Goal: Entertainment & Leisure: Consume media (video, audio)

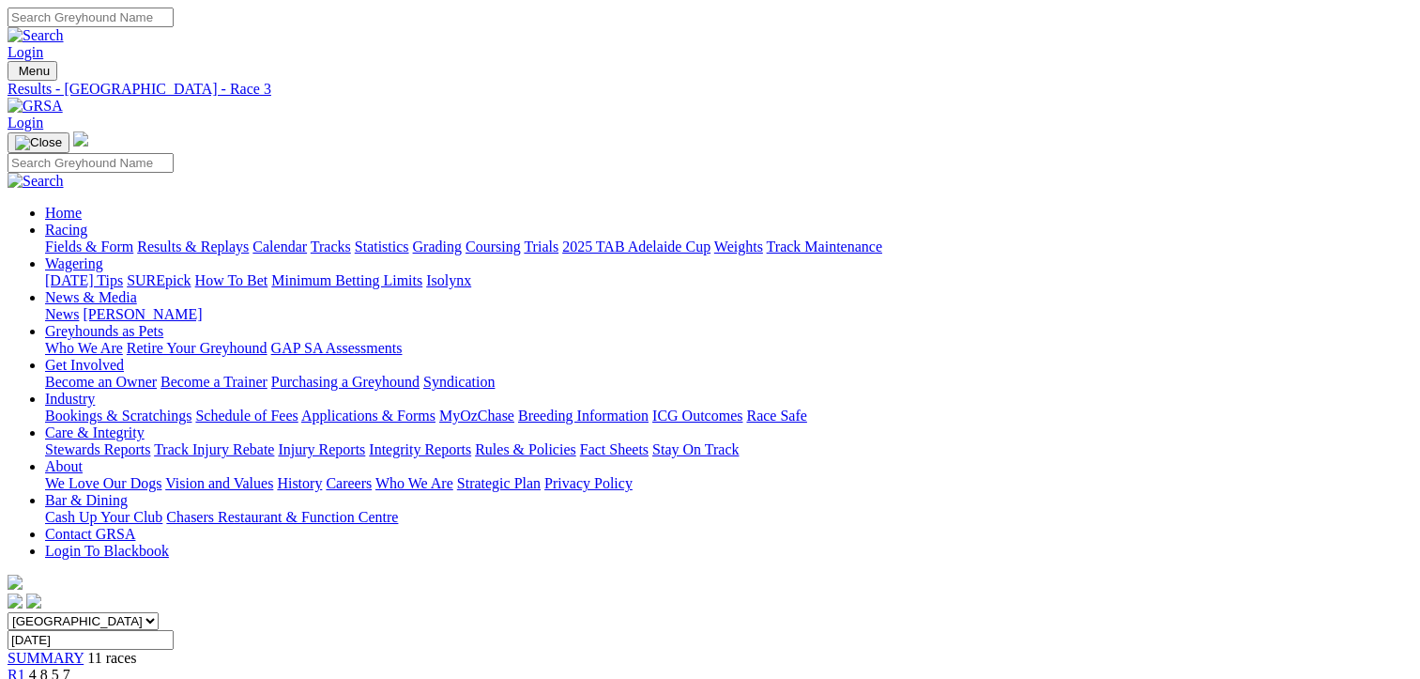
scroll to position [375, 0]
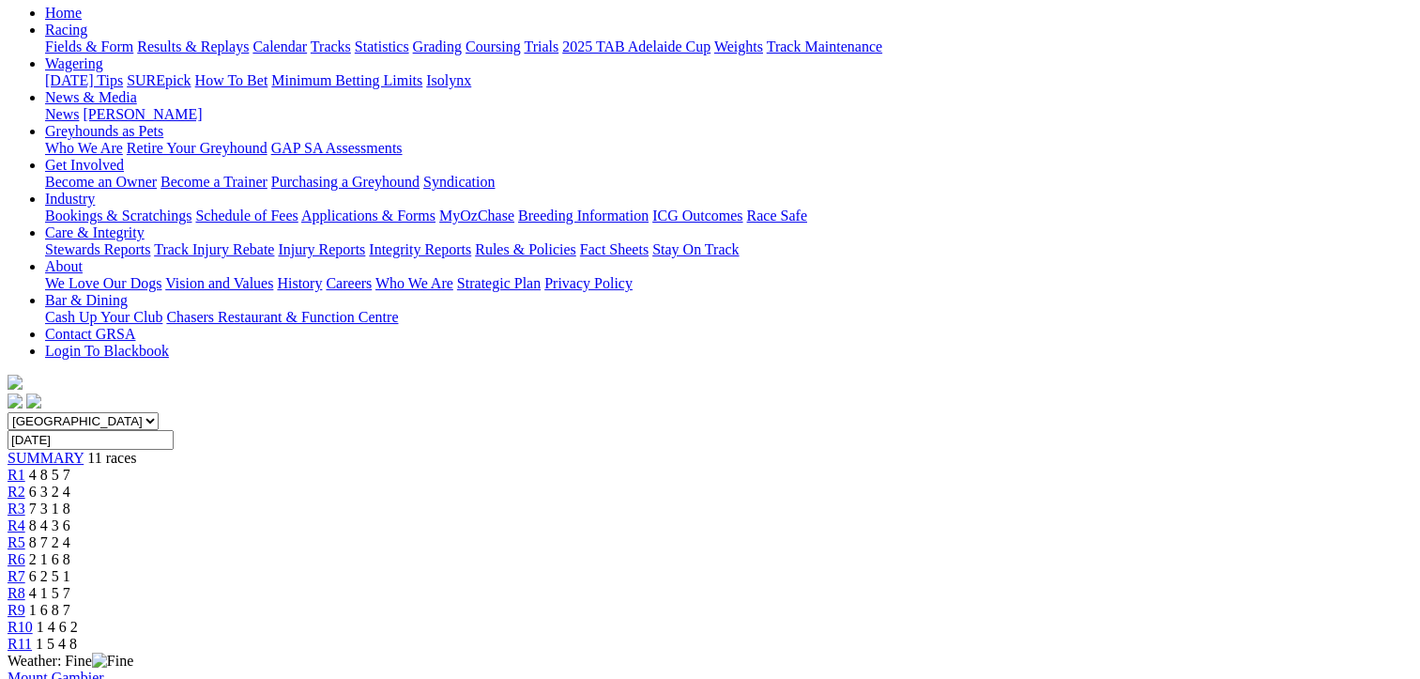
scroll to position [188, 0]
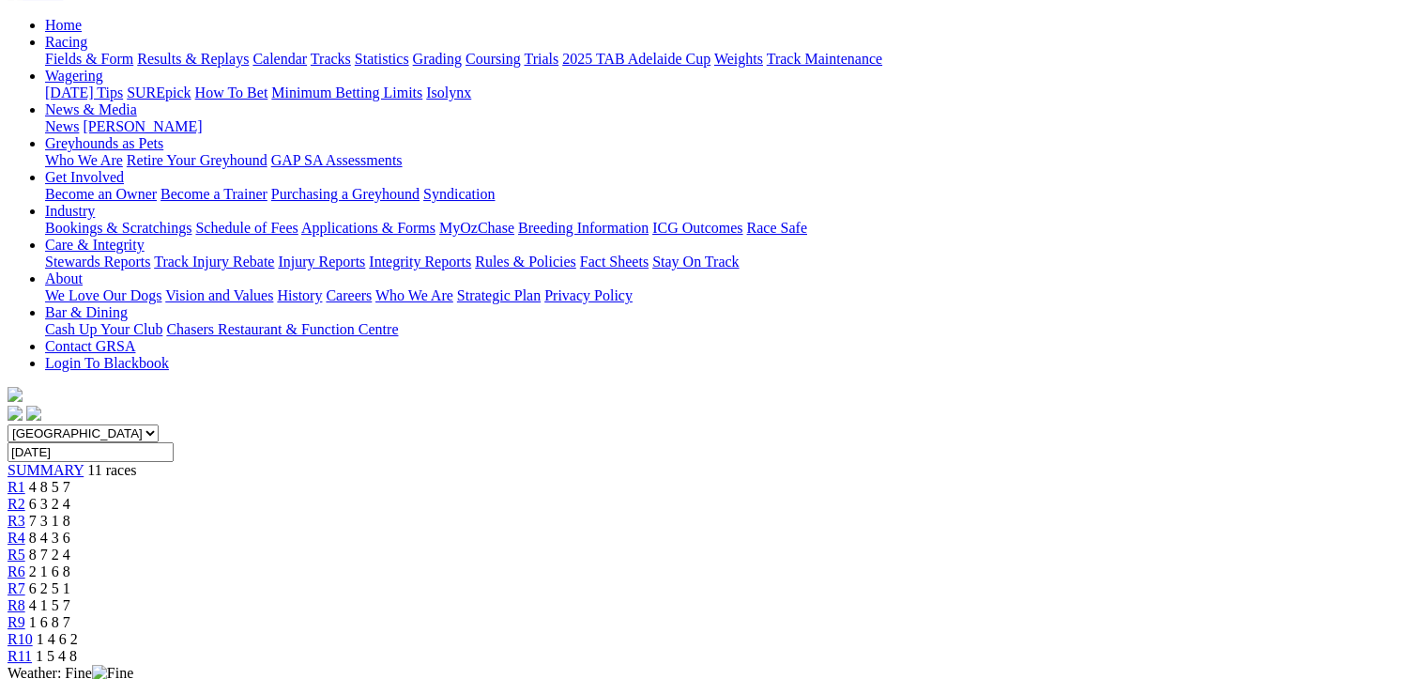
click at [25, 546] on span "R5" at bounding box center [17, 554] width 18 height 16
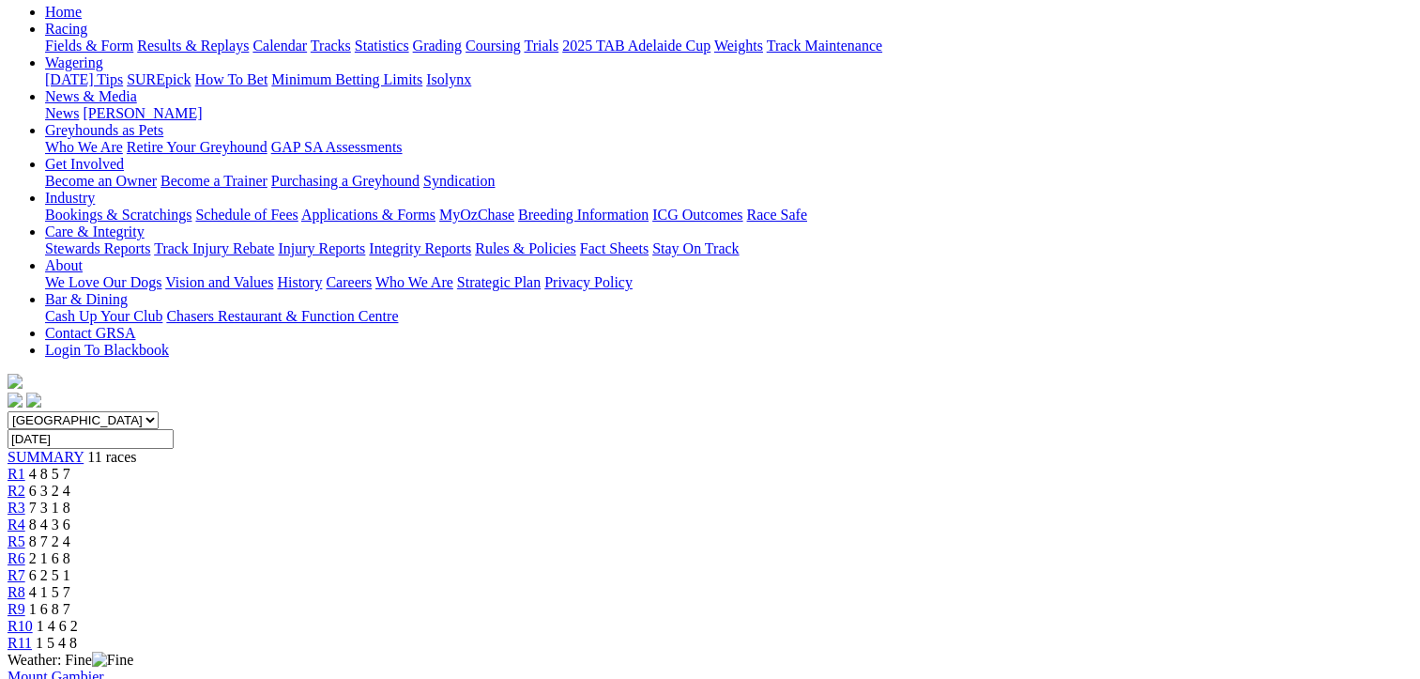
scroll to position [188, 0]
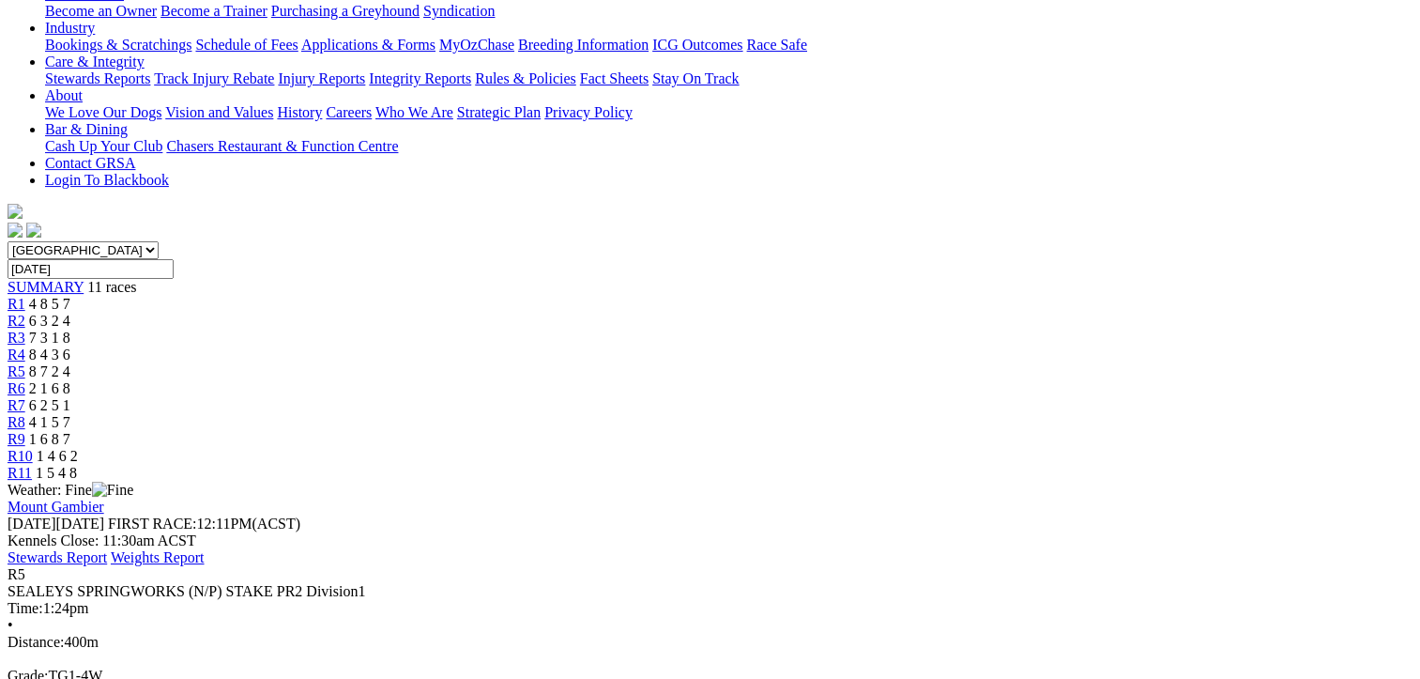
scroll to position [375, 0]
